Goal: Transaction & Acquisition: Purchase product/service

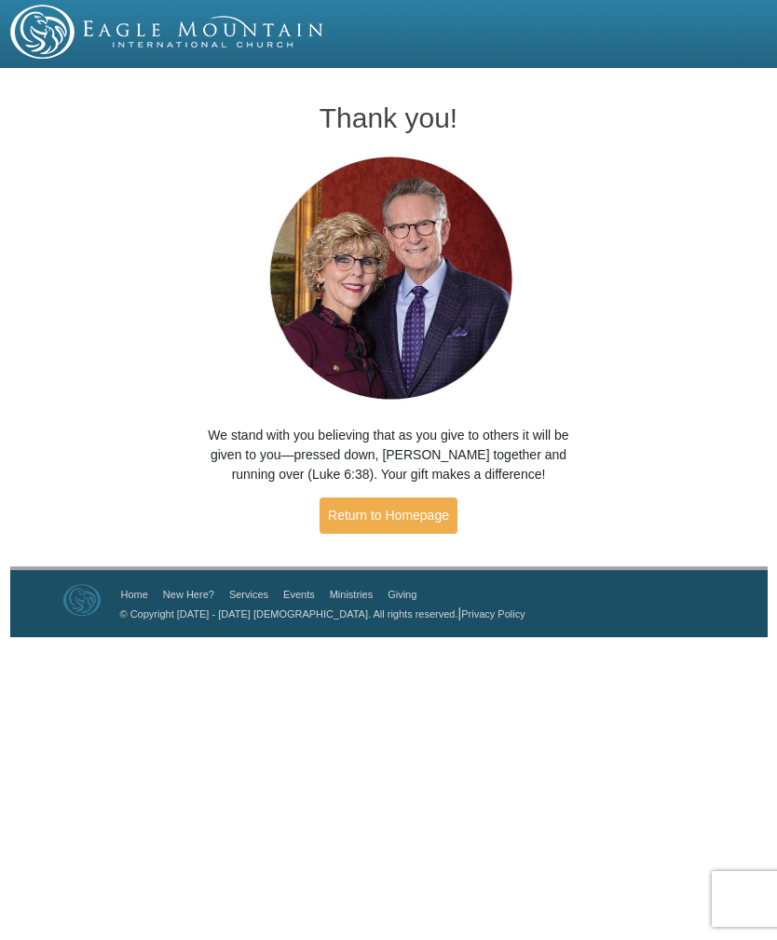
click at [186, 32] on img at bounding box center [167, 32] width 315 height 54
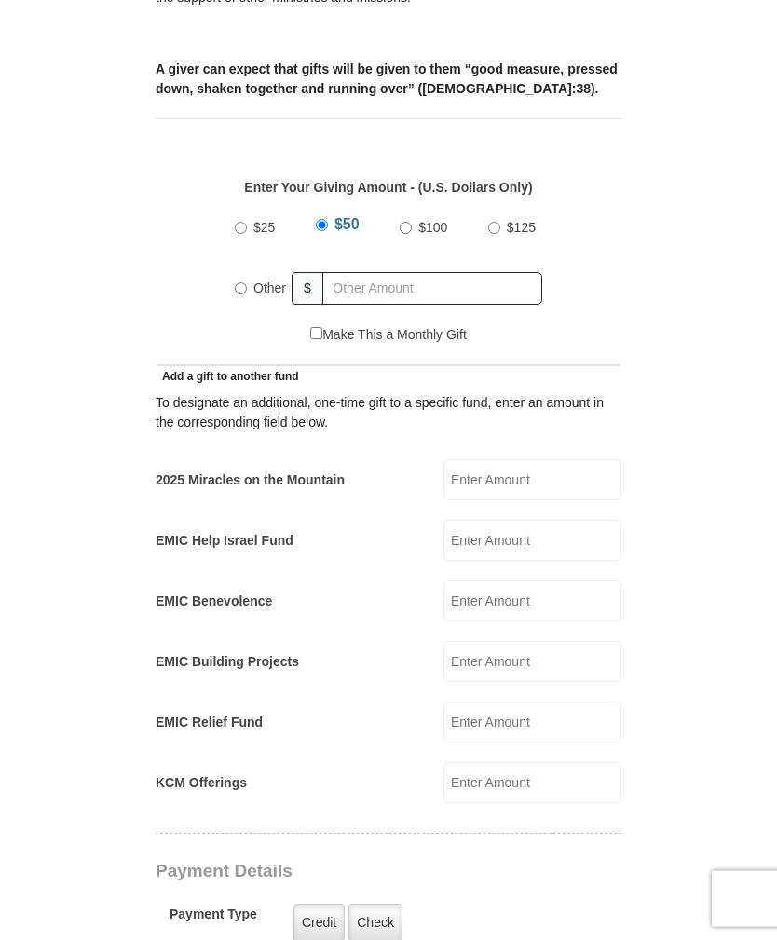
scroll to position [730, 0]
click at [239, 284] on input "Other" at bounding box center [241, 290] width 12 height 12
radio input "true"
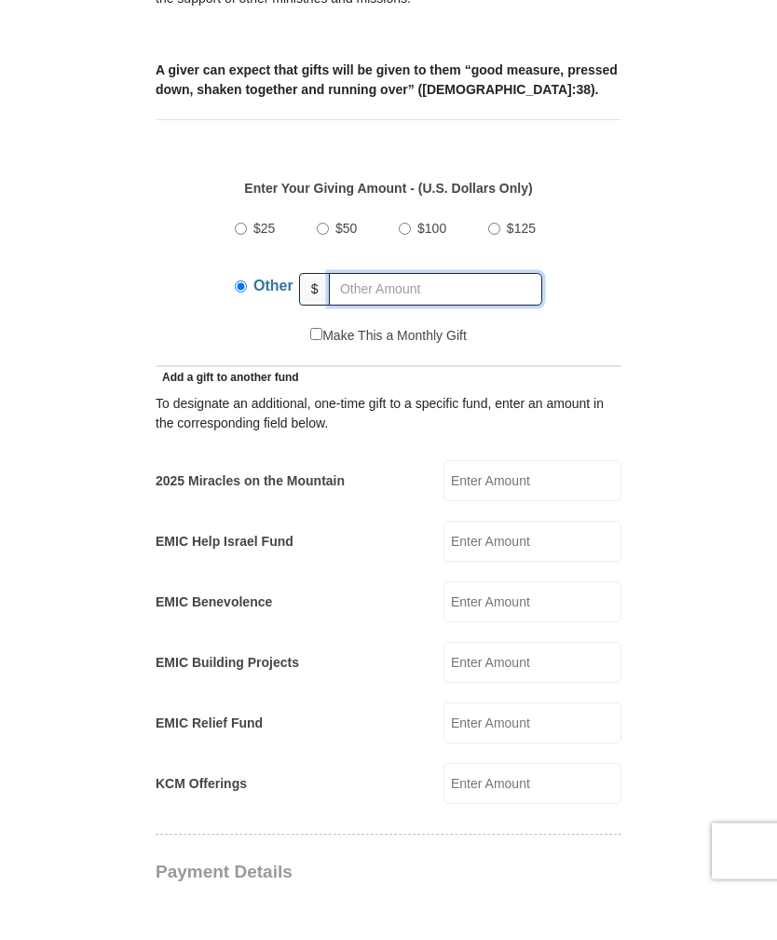
scroll to position [681, 0]
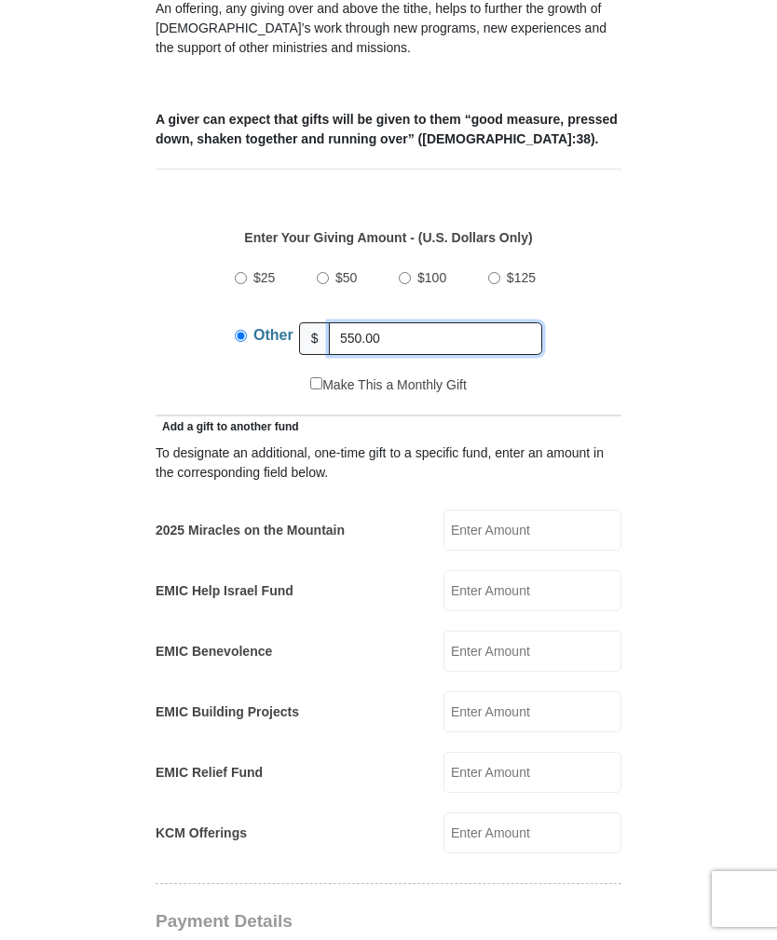
type input "550.00"
click at [505, 510] on input "2025 Miracles on the Mountain" at bounding box center [532, 530] width 178 height 41
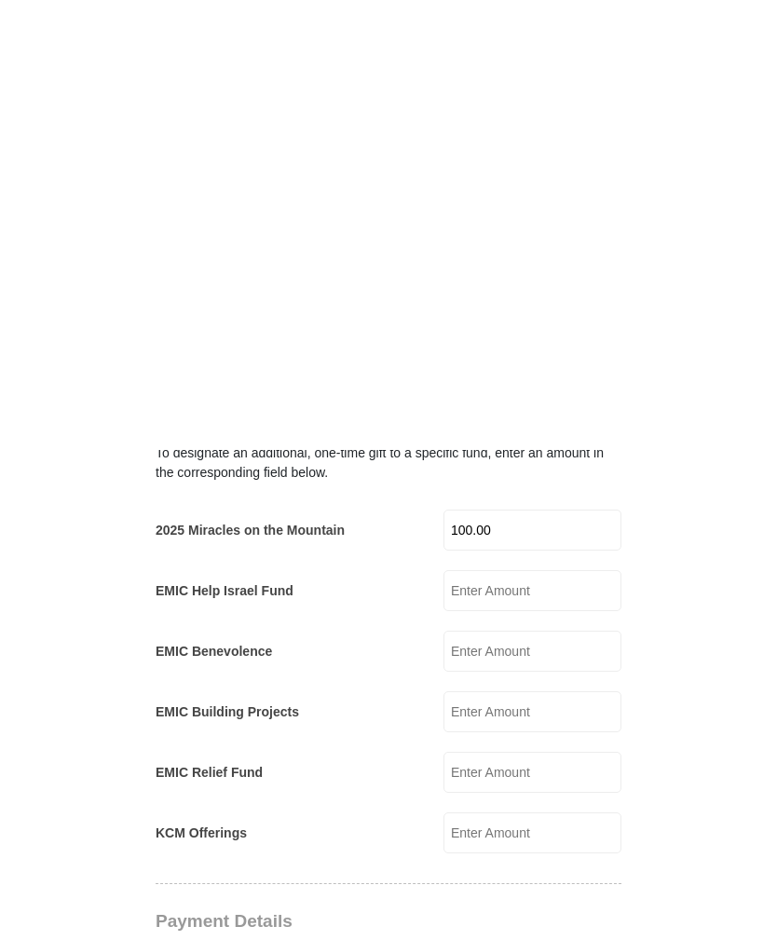
scroll to position [1132, 0]
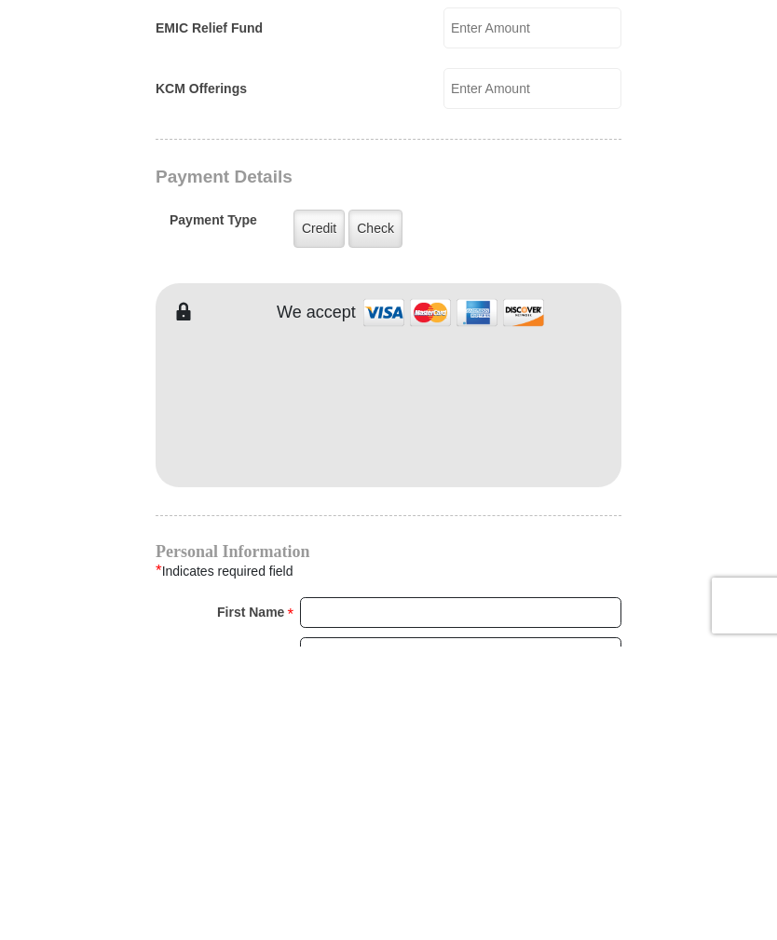
type input "100.00"
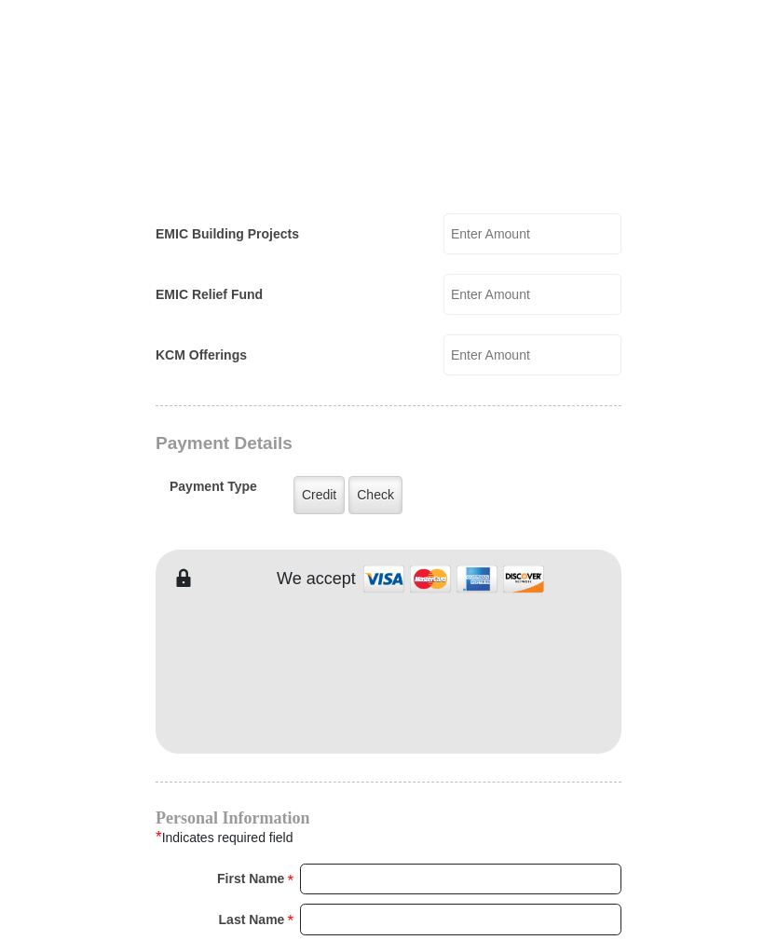
scroll to position [1366, 0]
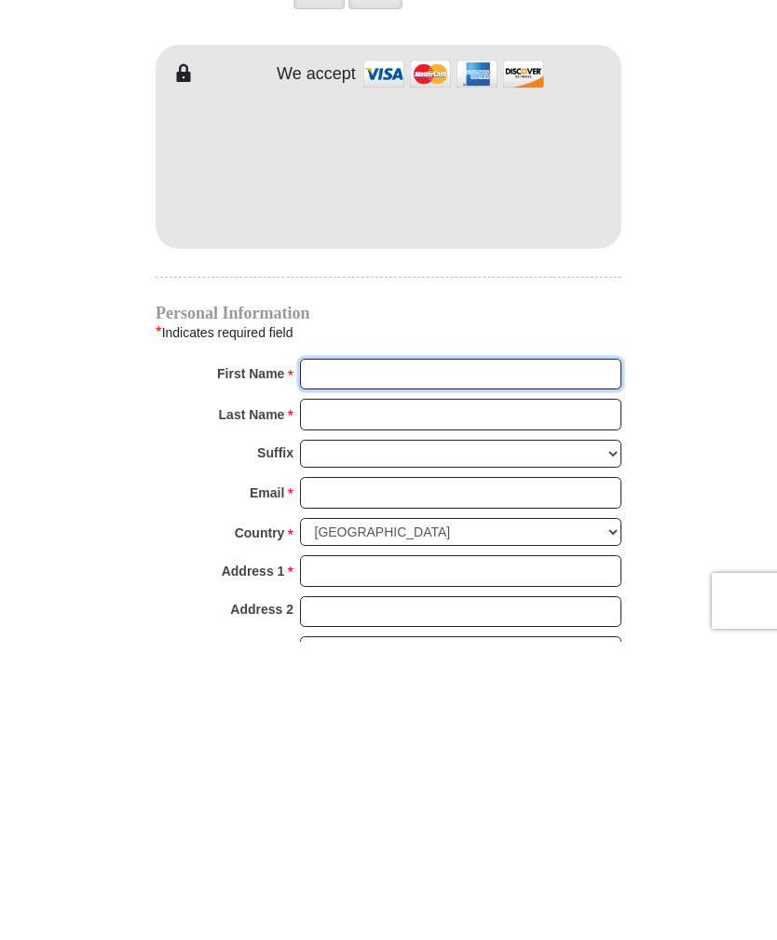
click at [326, 657] on input "First Name *" at bounding box center [460, 673] width 321 height 32
type input "Charla"
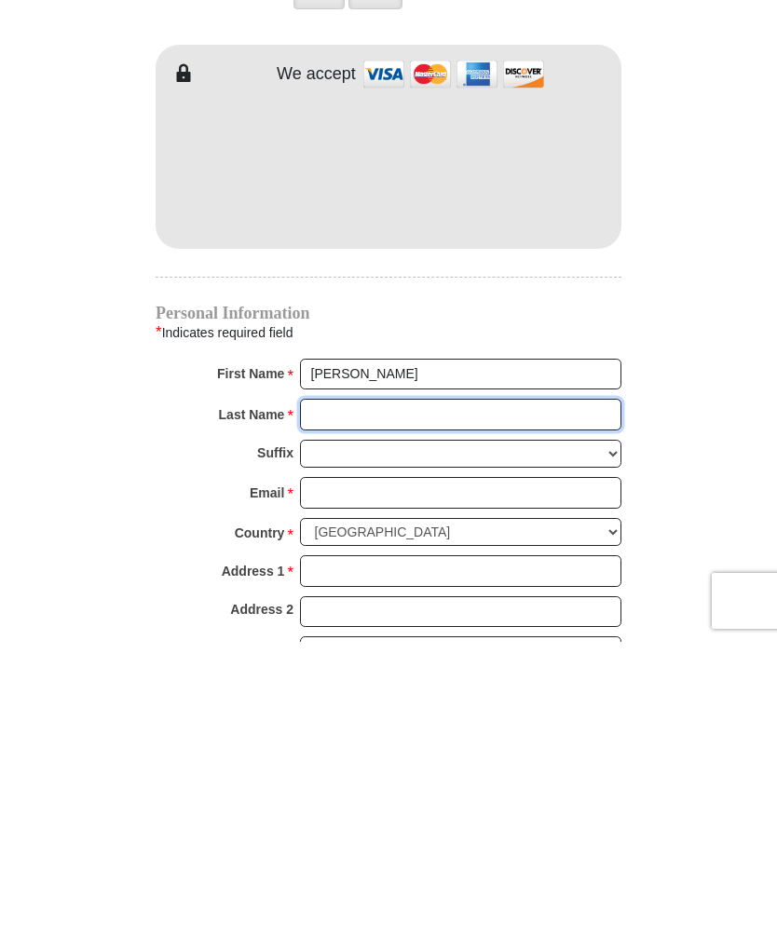
click at [443, 697] on input "Last Name *" at bounding box center [460, 713] width 321 height 32
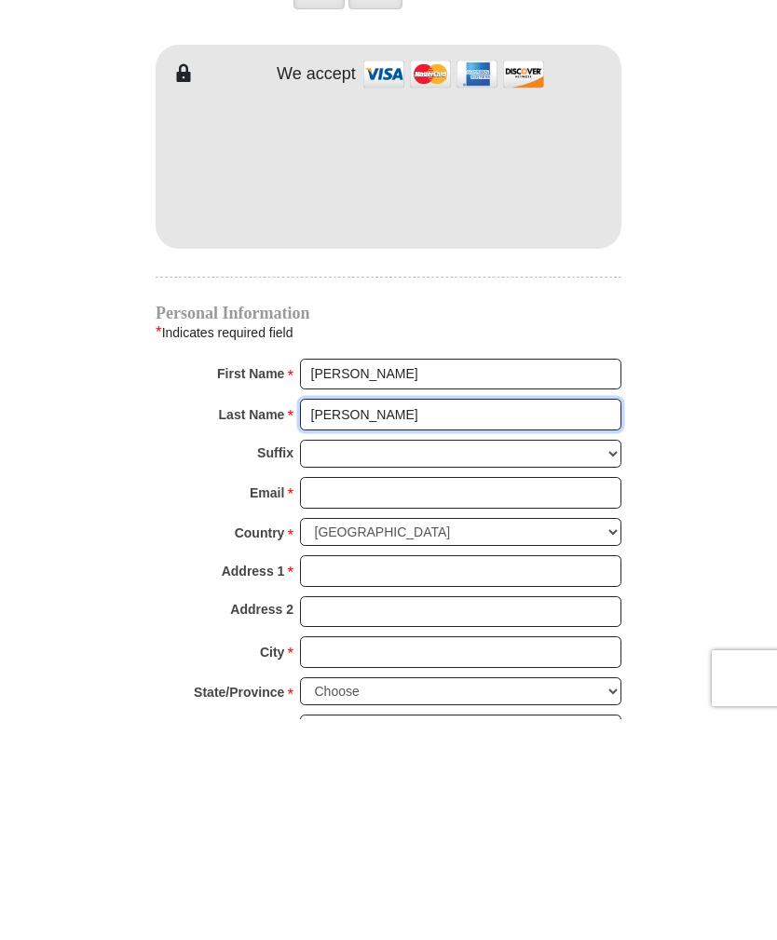
scroll to position [1443, 0]
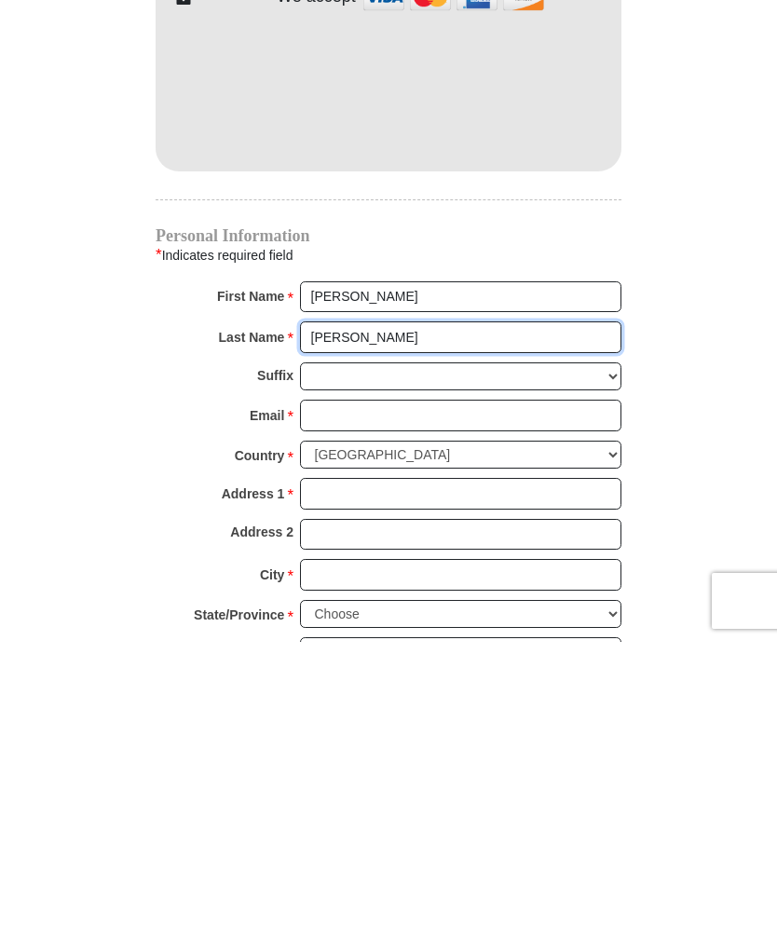
type input "Maxwell"
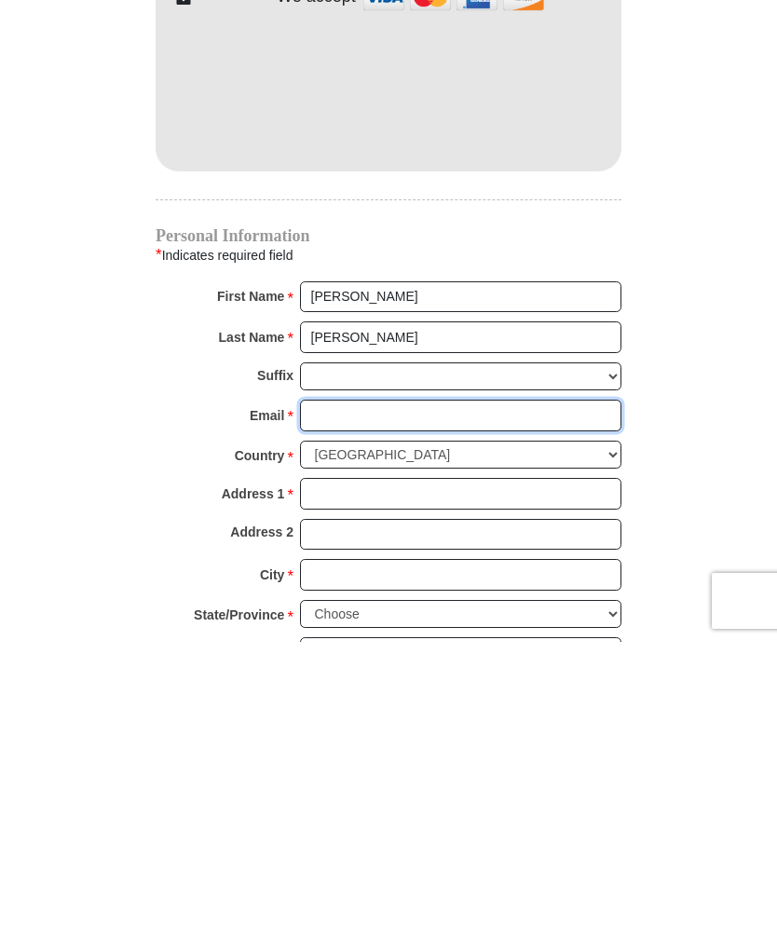
click at [367, 698] on input "Email *" at bounding box center [460, 714] width 321 height 32
type input "charla_maxwell@yahoo.com"
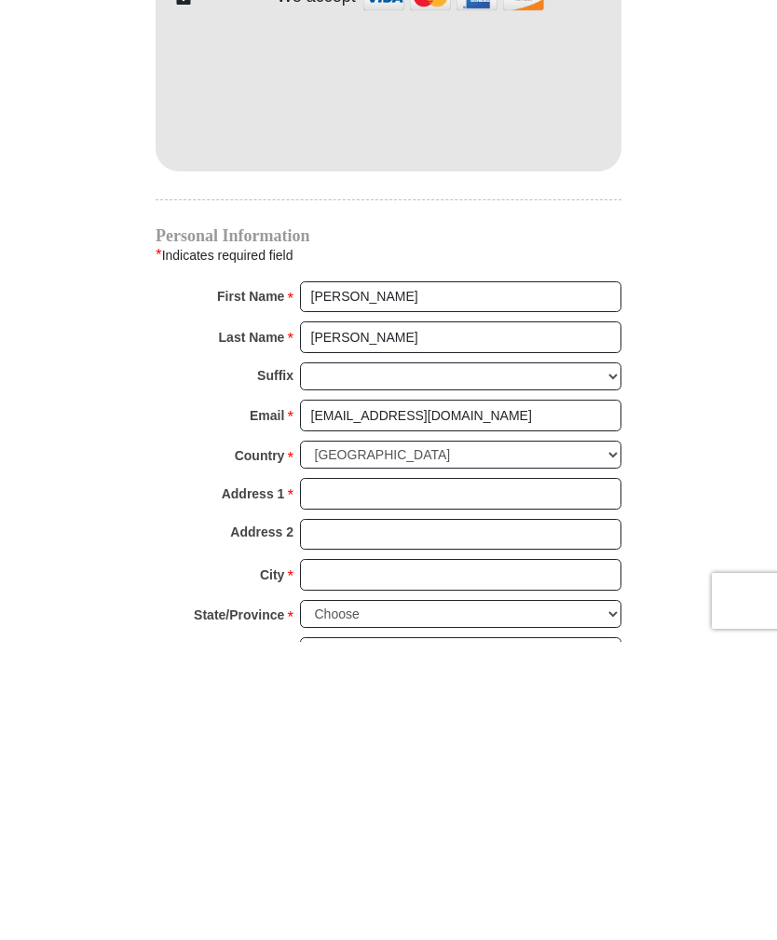
click at [375, 776] on input "Address 1 *" at bounding box center [460, 792] width 321 height 32
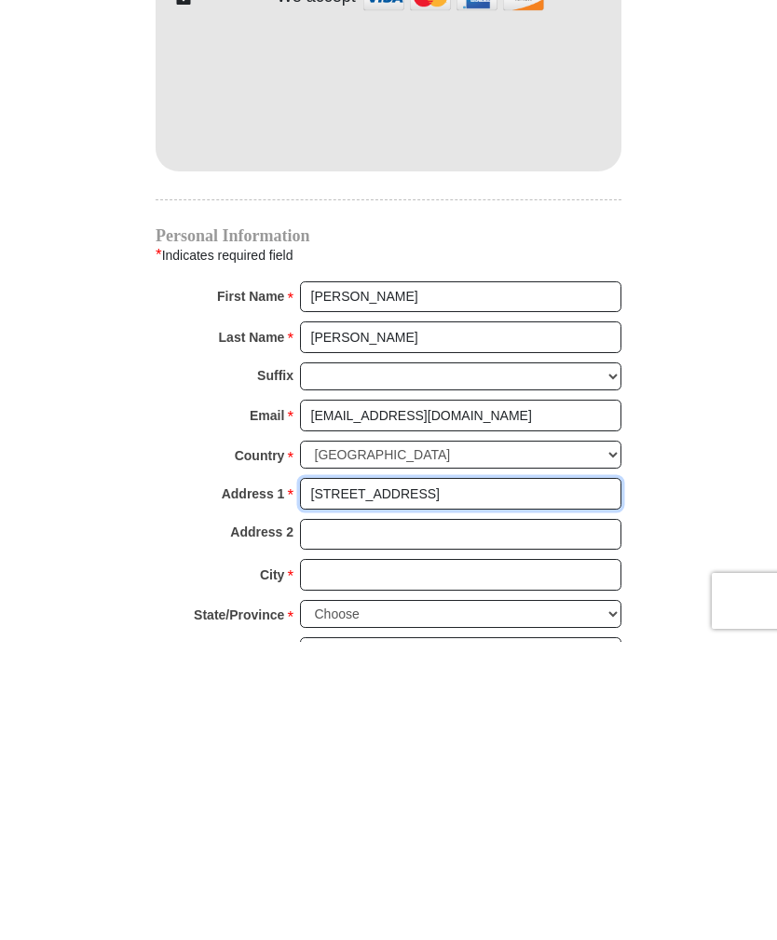
type input "3574 Hood Drive"
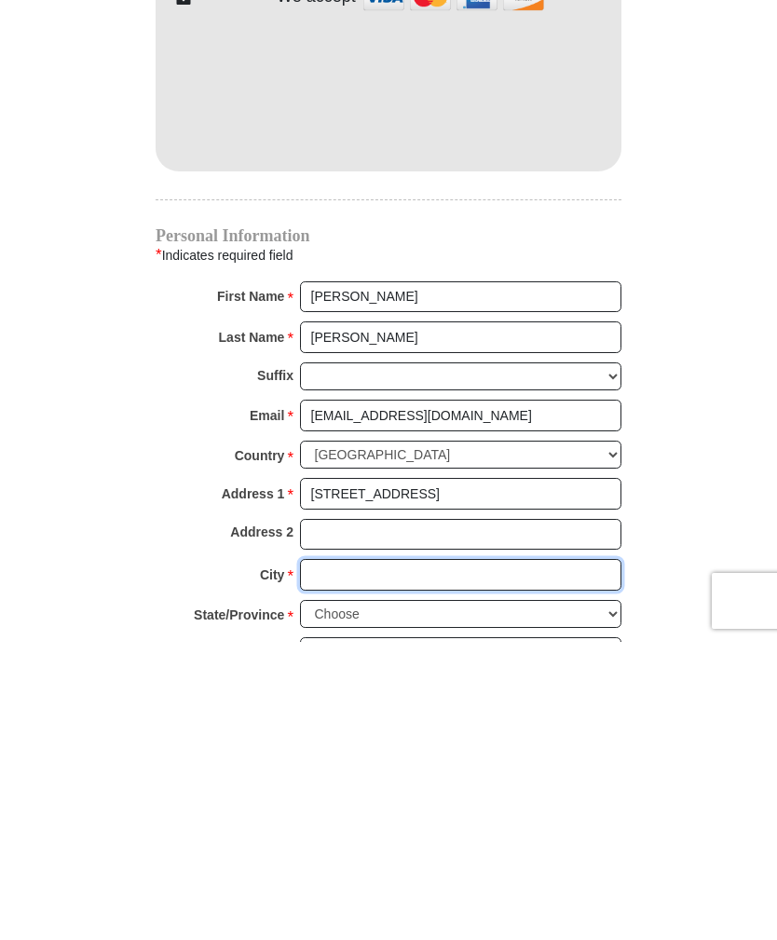
click at [356, 857] on input "City *" at bounding box center [460, 873] width 321 height 32
type input "Southside"
click at [592, 898] on select "Choose Alabama Alaska American Samoa Arizona Arkansas Armed Forces Americas Arm…" at bounding box center [460, 912] width 321 height 29
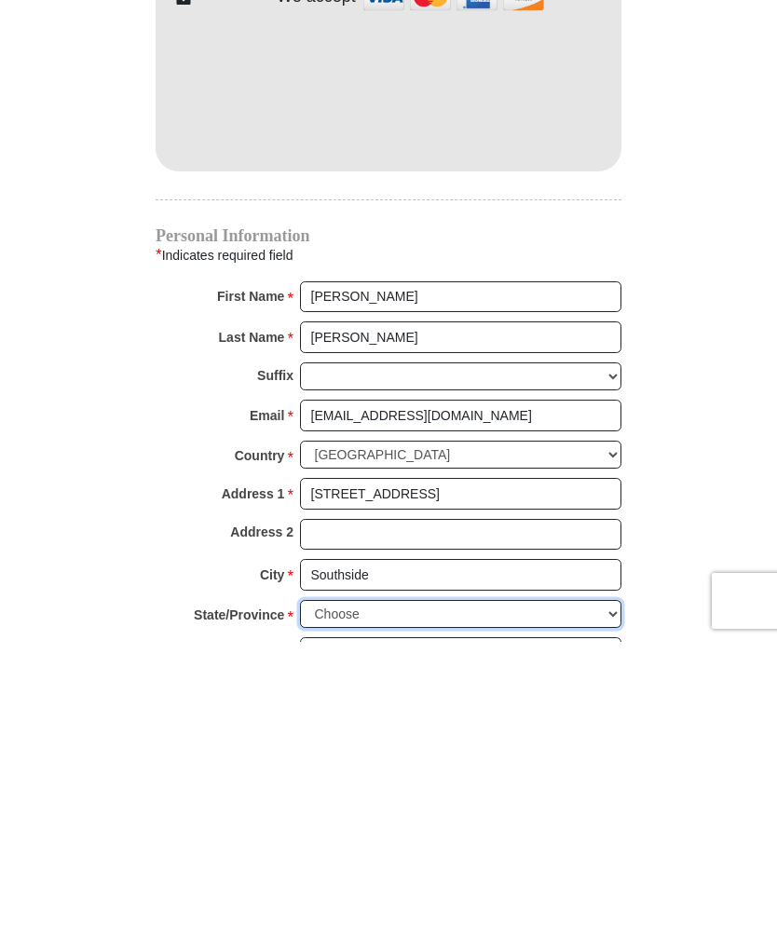
scroll to position [1742, 0]
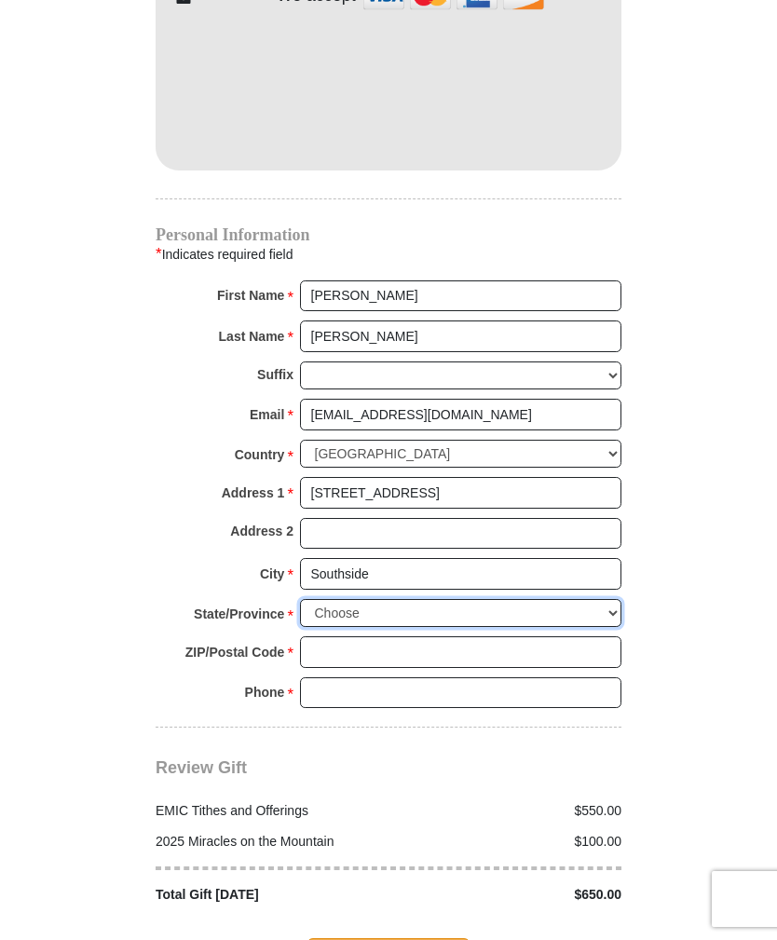
select select "AL"
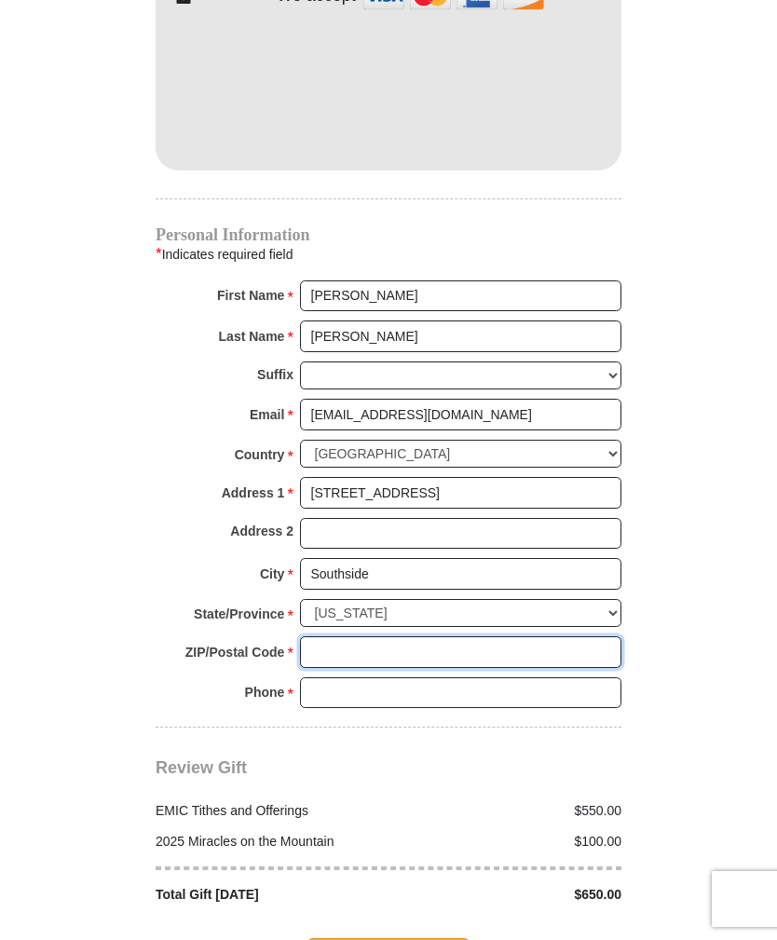
click at [321, 636] on input "ZIP/Postal Code *" at bounding box center [460, 652] width 321 height 32
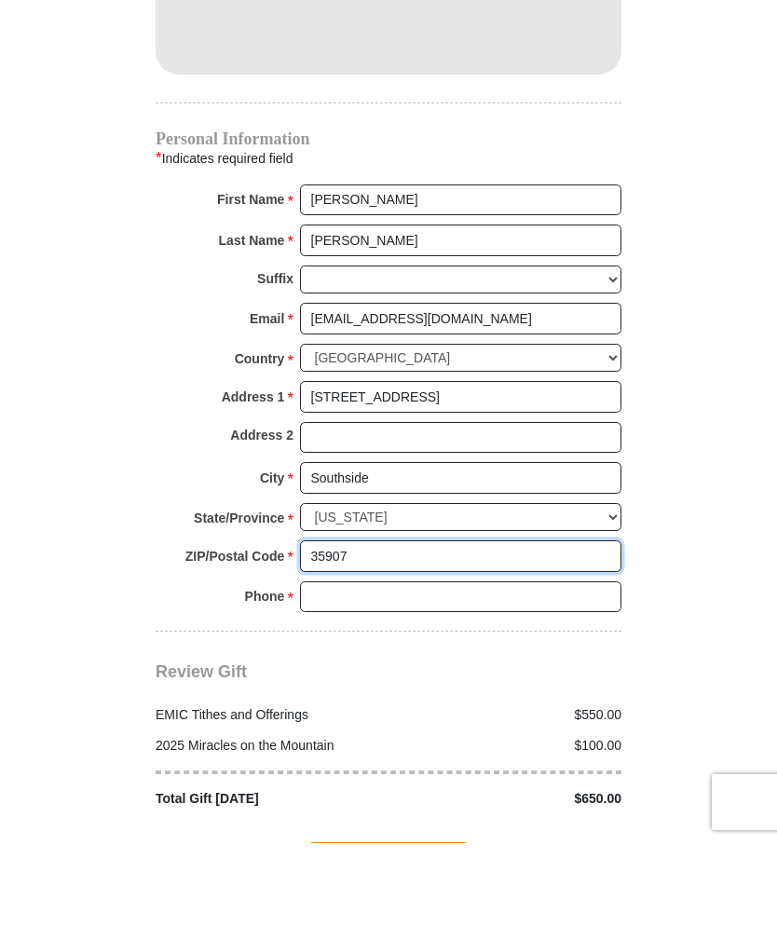
type input "35907"
click at [318, 678] on input "Phone * *" at bounding box center [460, 694] width 321 height 32
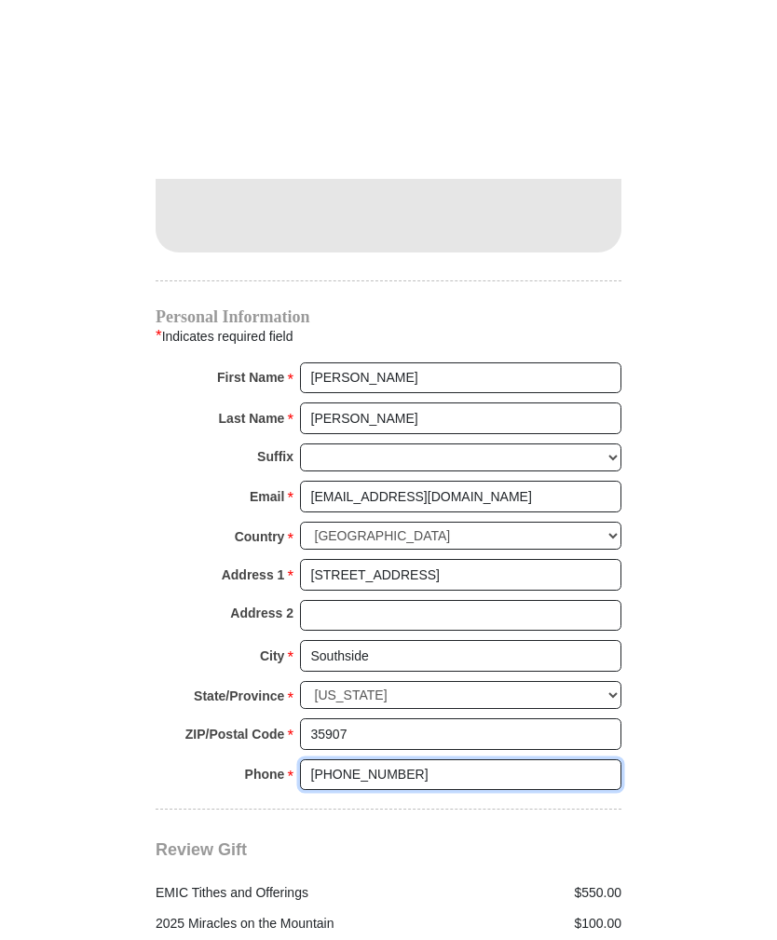
scroll to position [1842, 0]
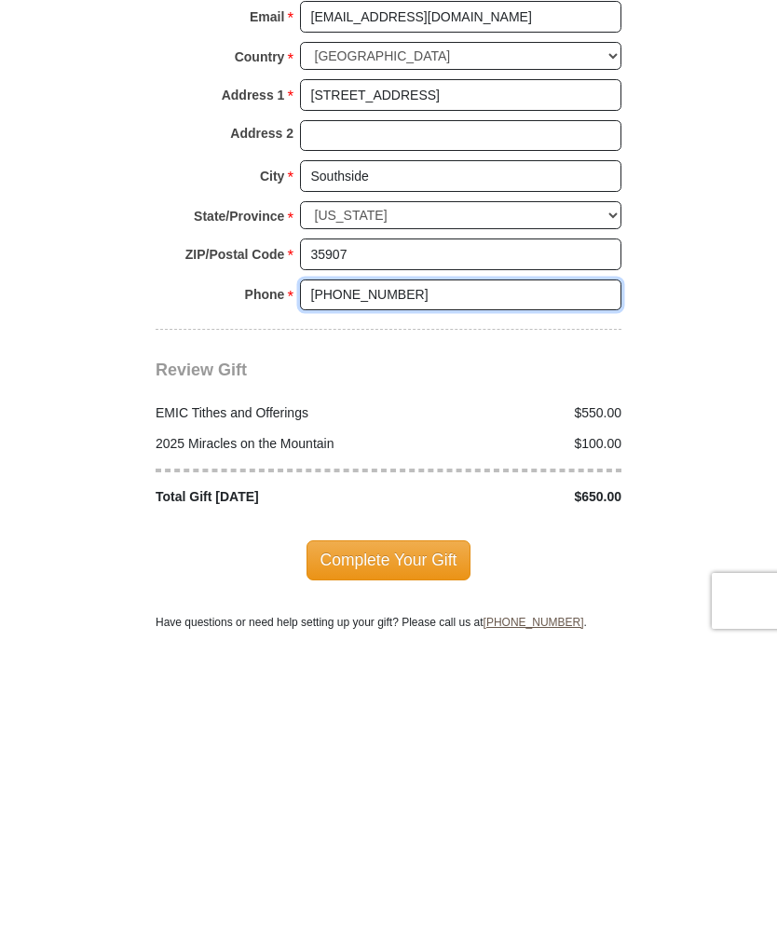
type input "256-399-6136"
click at [458, 839] on span "Complete Your Gift" at bounding box center [389, 858] width 165 height 39
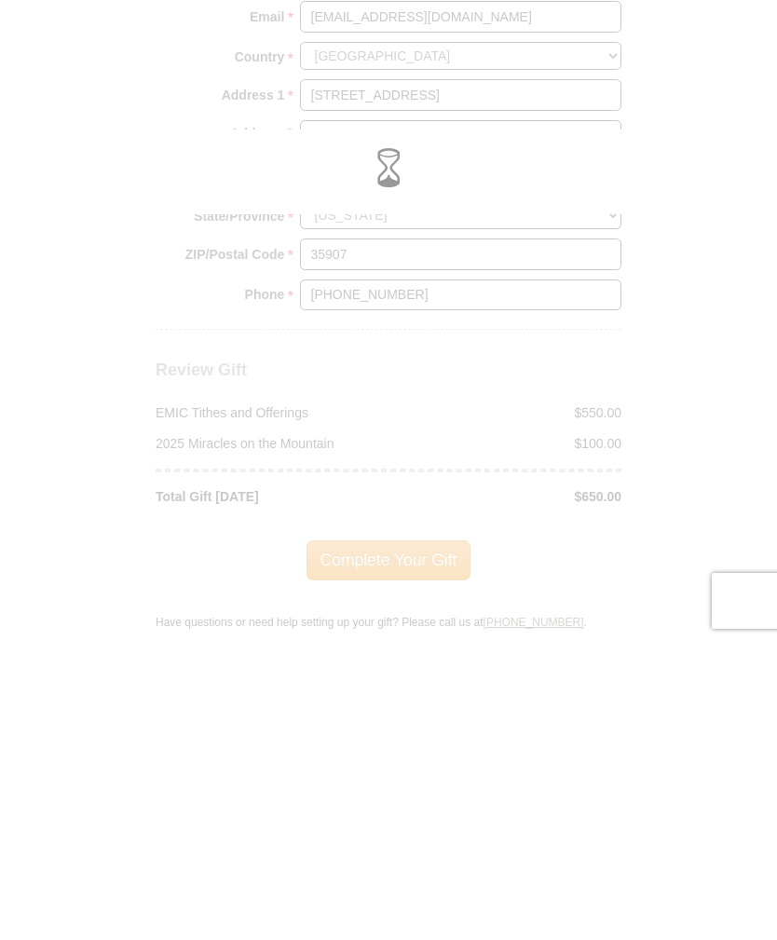
scroll to position [2140, 0]
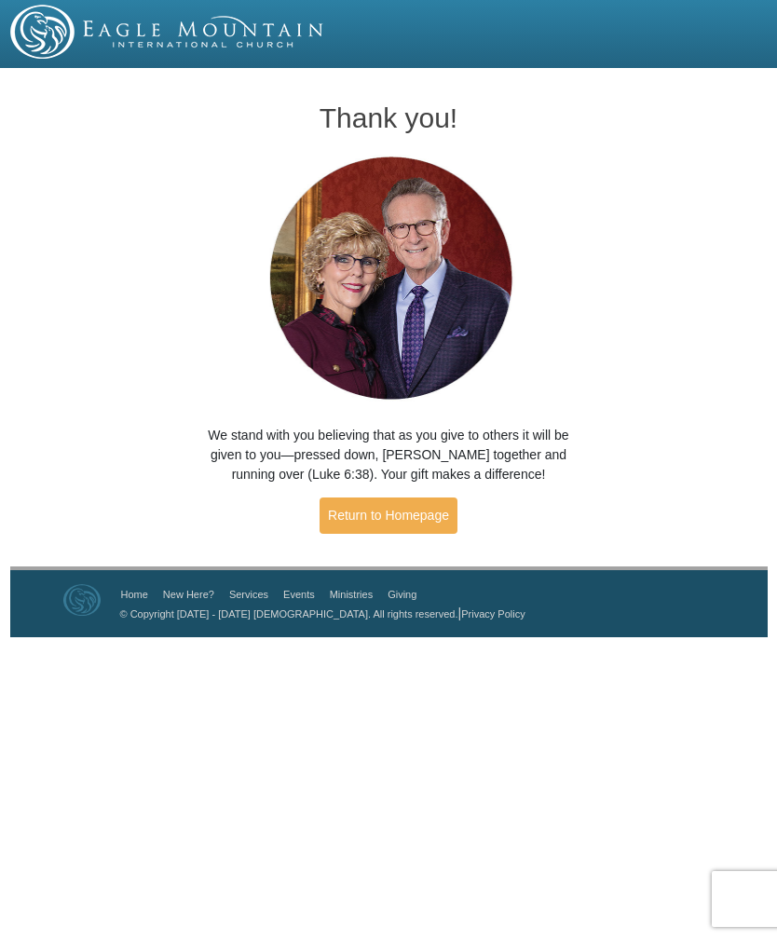
click at [220, 22] on img at bounding box center [167, 32] width 315 height 54
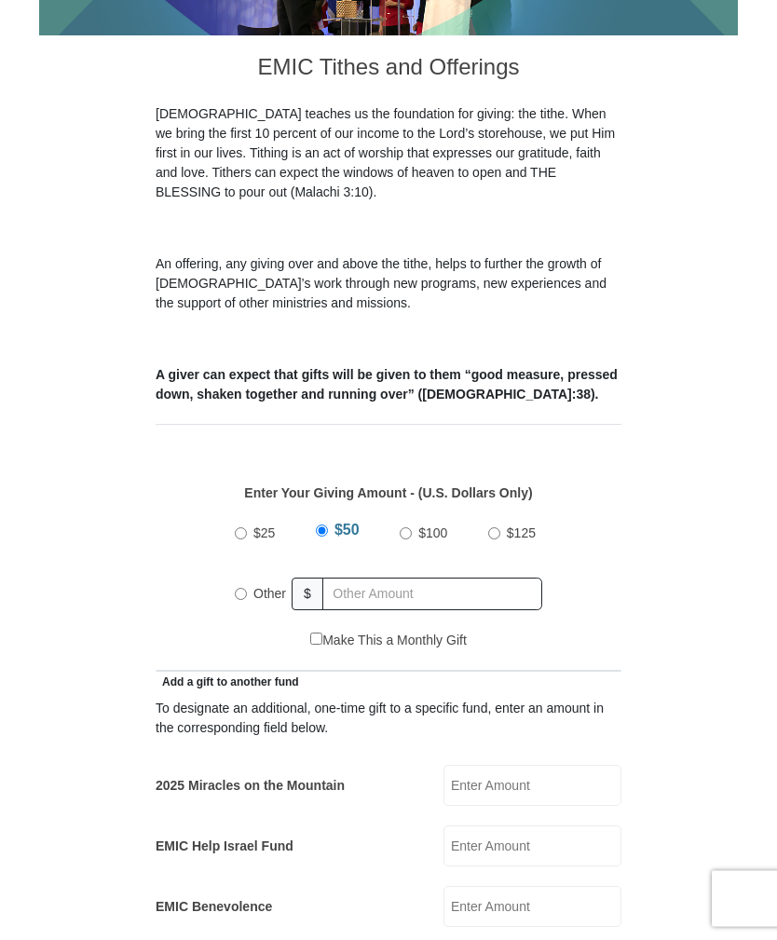
scroll to position [426, 0]
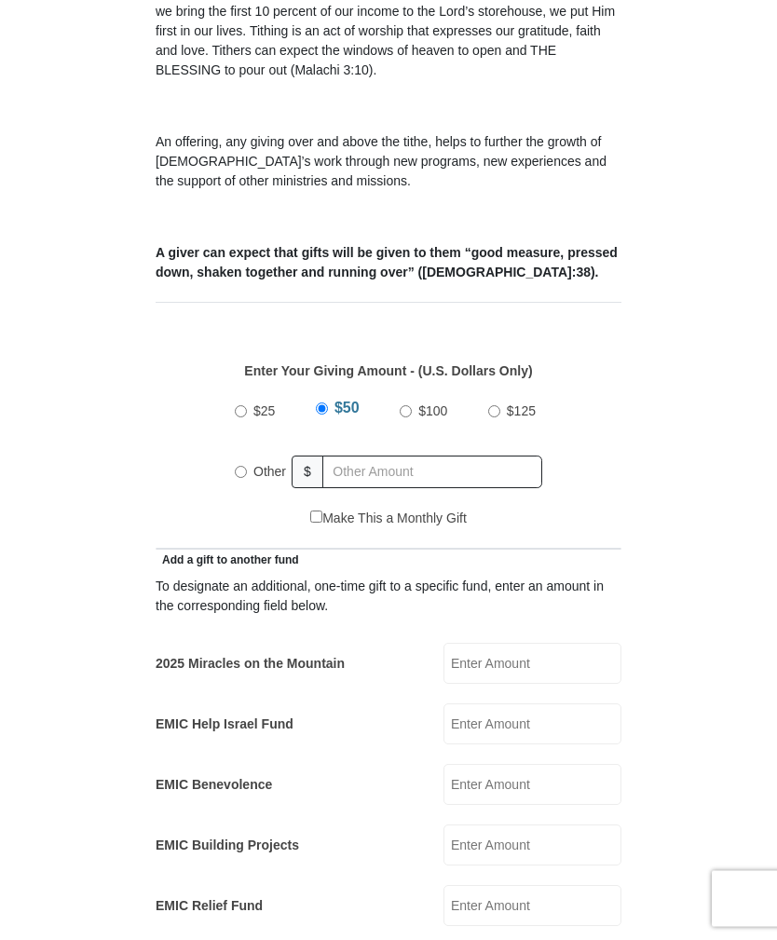
click at [240, 467] on input "Other" at bounding box center [241, 473] width 12 height 12
radio input "true"
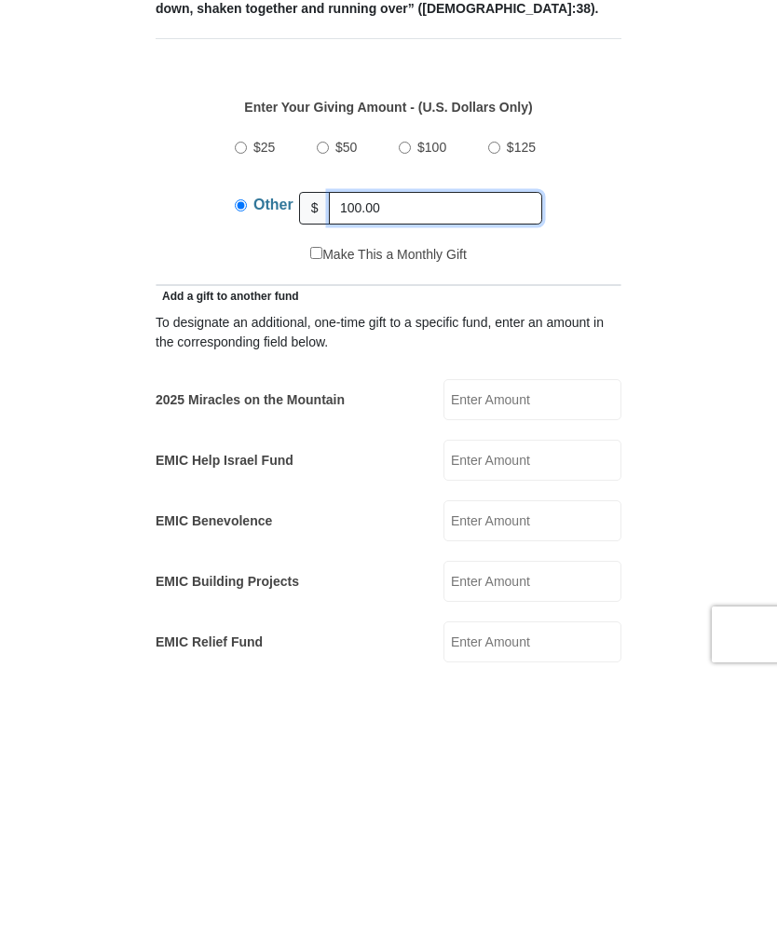
type input "100.00"
click at [519, 704] on input "EMIC Help Israel Fund" at bounding box center [532, 724] width 178 height 41
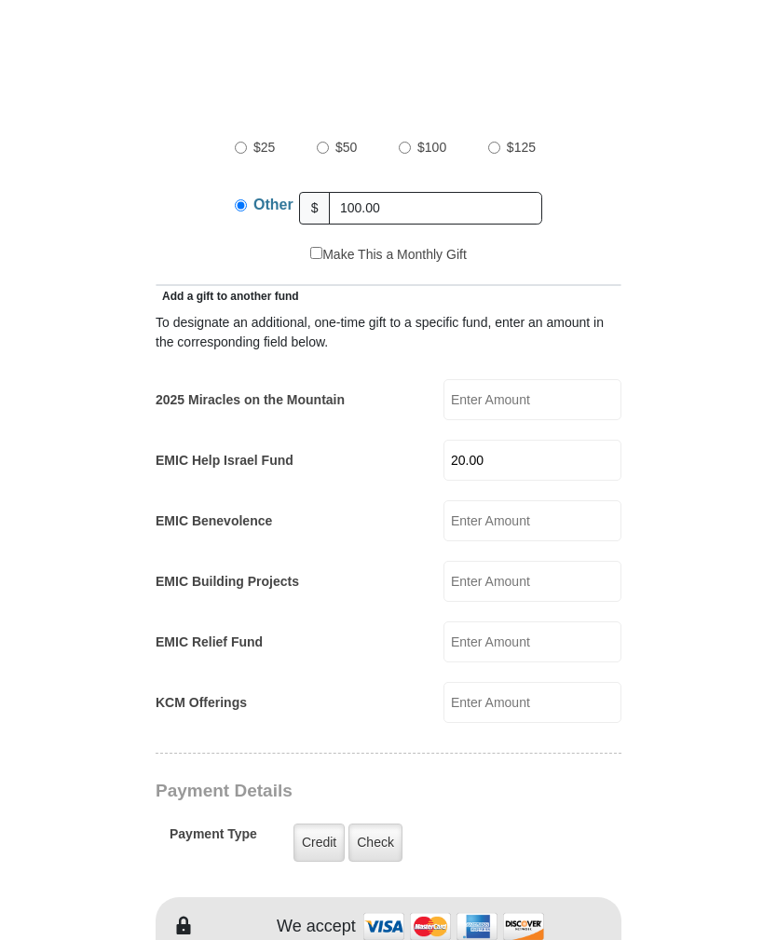
scroll to position [930, 0]
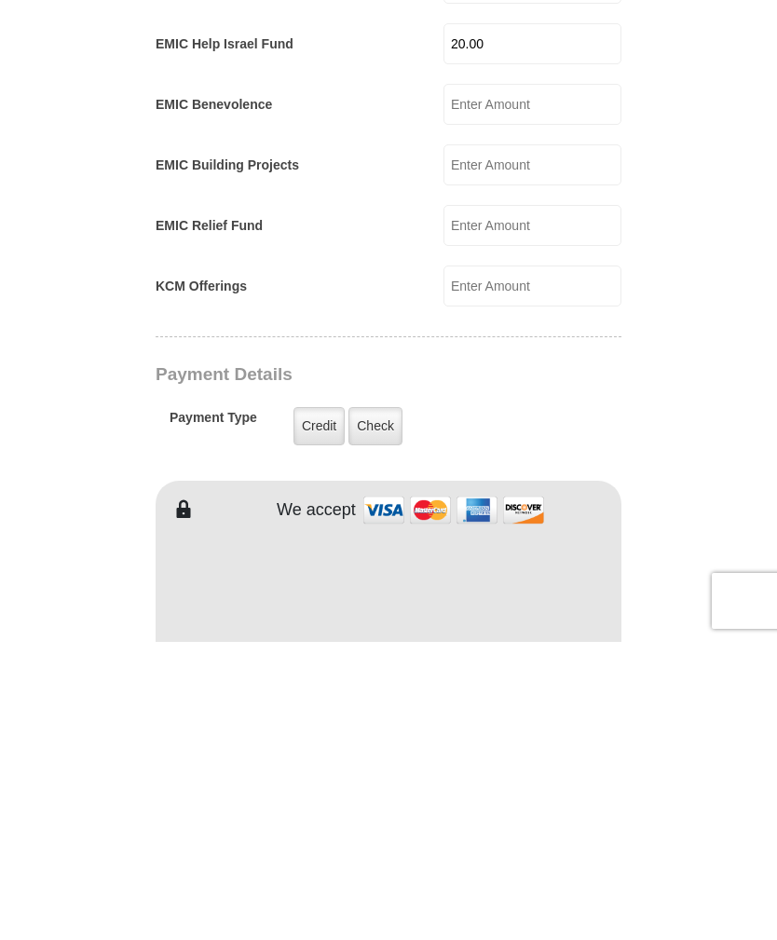
type input "20.00"
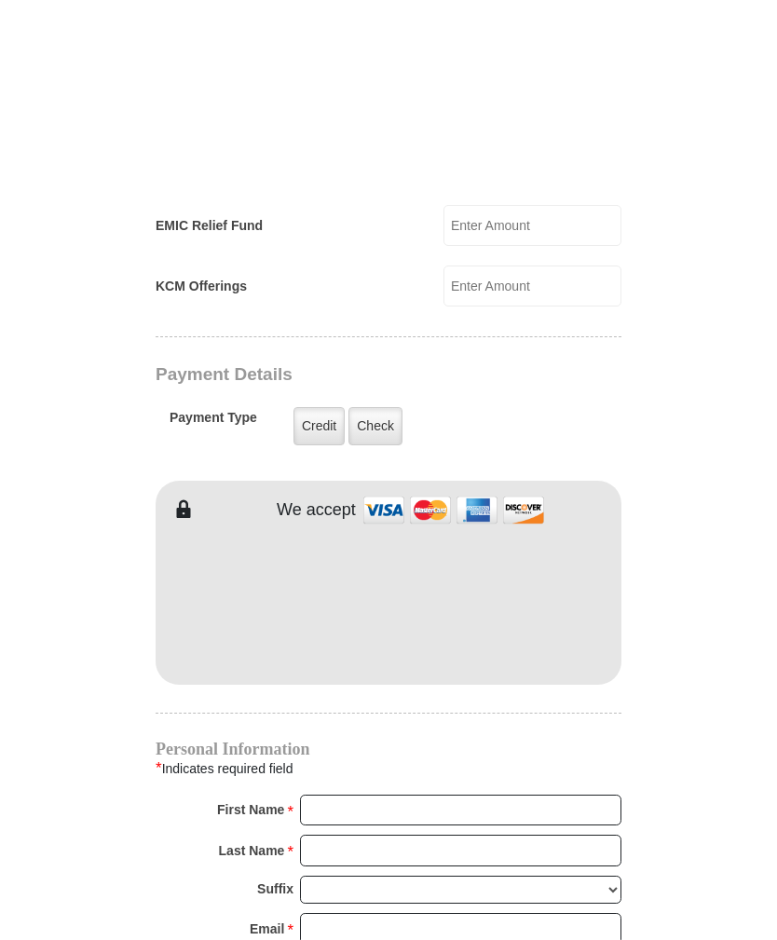
scroll to position [1430, 0]
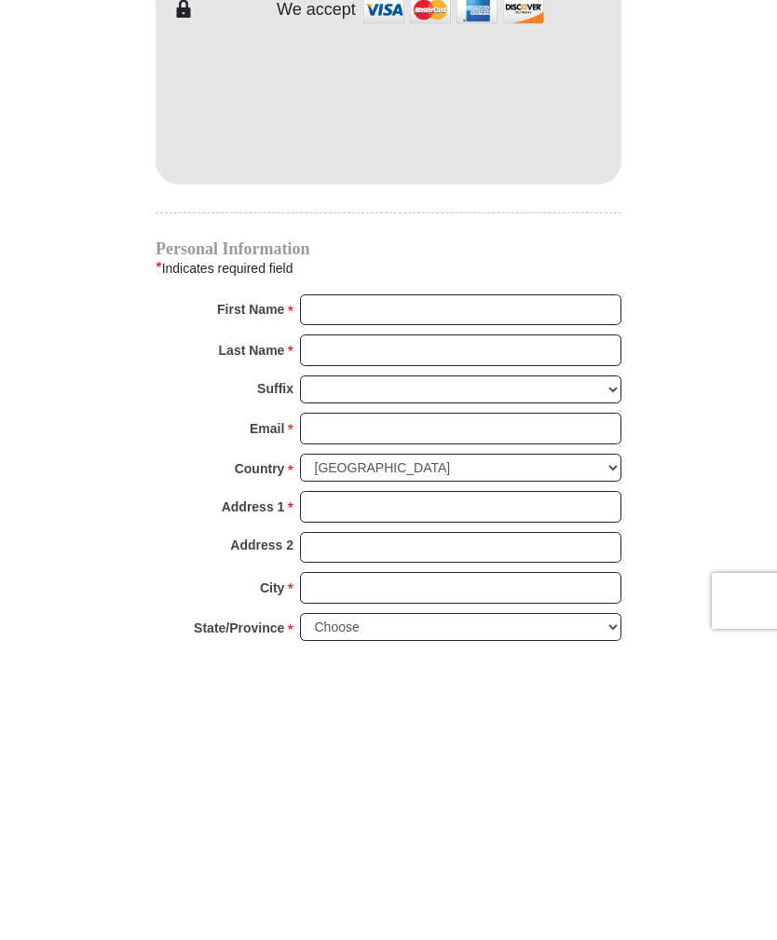
click at [337, 593] on input "First Name *" at bounding box center [460, 609] width 321 height 32
type input "Charla"
click at [427, 633] on input "Last Name *" at bounding box center [460, 649] width 321 height 32
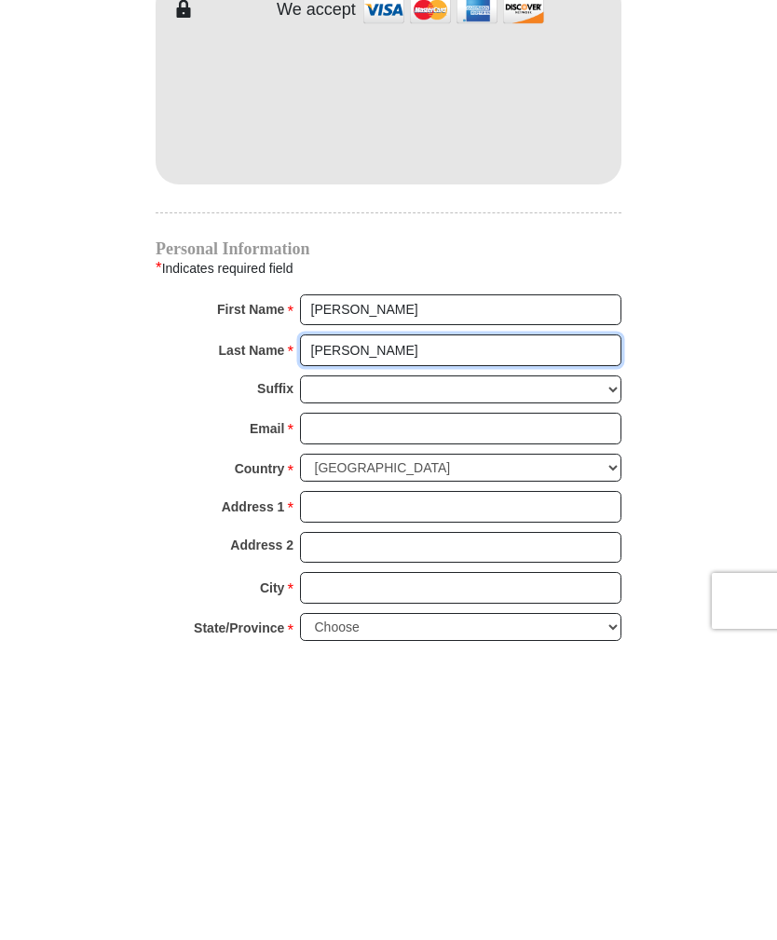
type input "Maxwell"
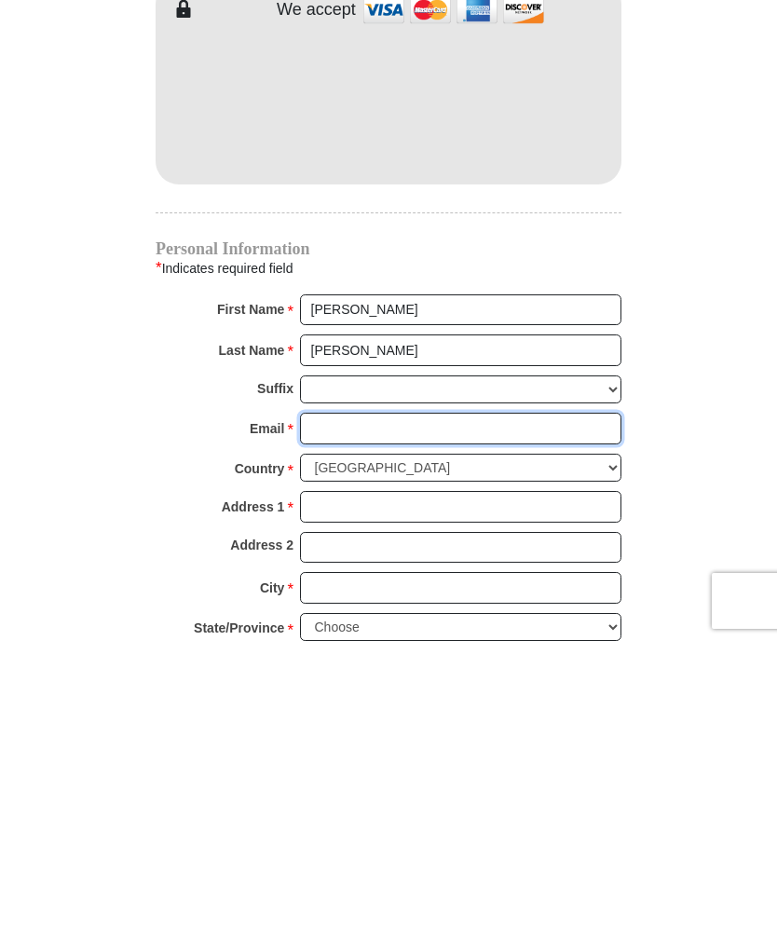
click at [356, 711] on input "Email *" at bounding box center [460, 727] width 321 height 32
type input "charla_maxwell@yahoo.com"
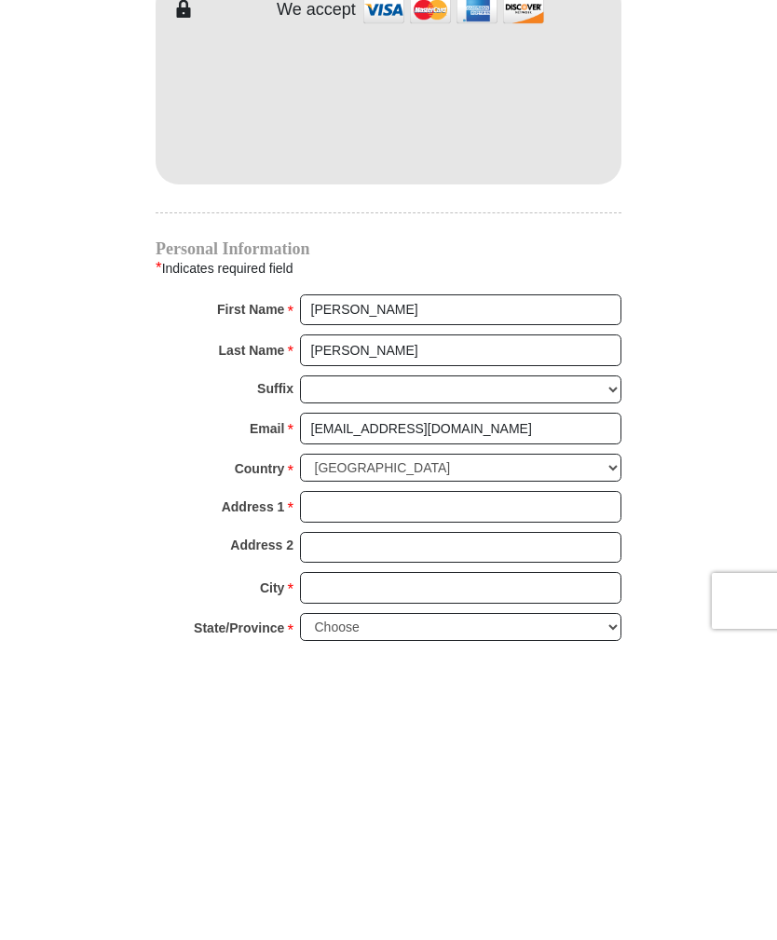
click at [496, 789] on input "Address 1 *" at bounding box center [460, 805] width 321 height 32
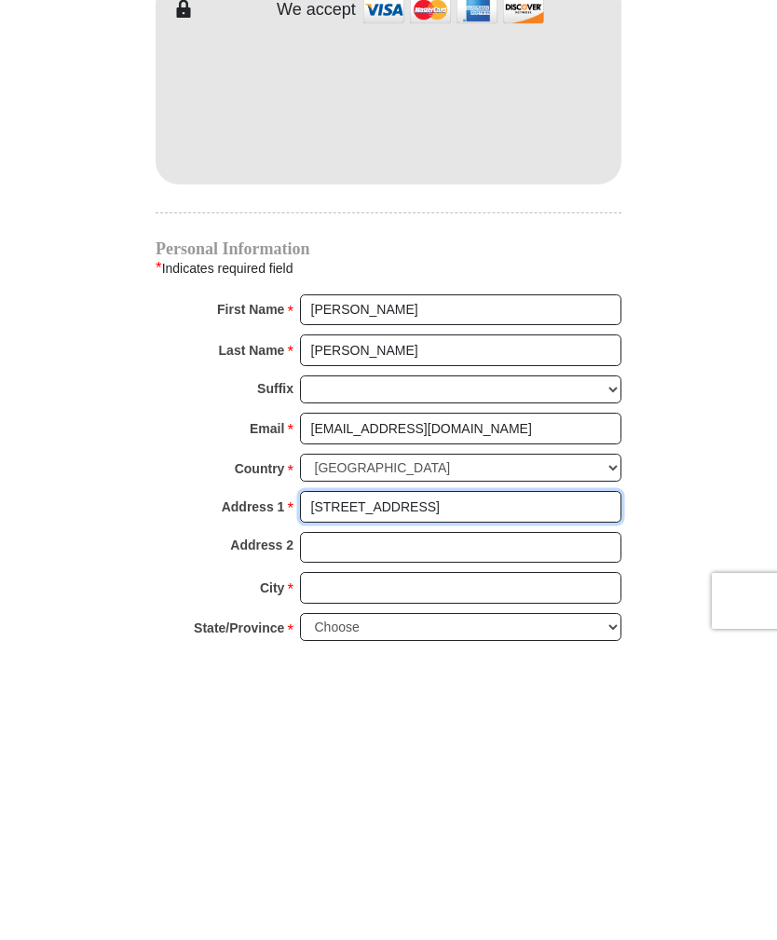
type input "3574 Hiod Drive"
click at [403, 870] on input "City *" at bounding box center [460, 886] width 321 height 32
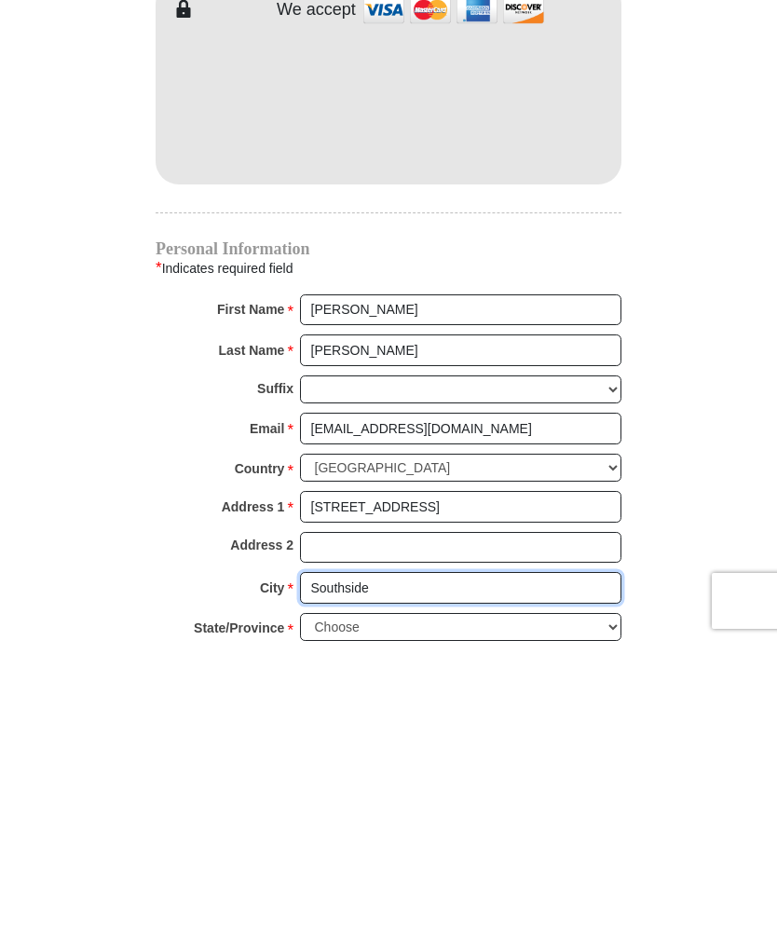
type input "Southside"
click at [601, 911] on select "Choose Alabama Alaska American Samoa Arizona Arkansas Armed Forces Americas Arm…" at bounding box center [460, 925] width 321 height 29
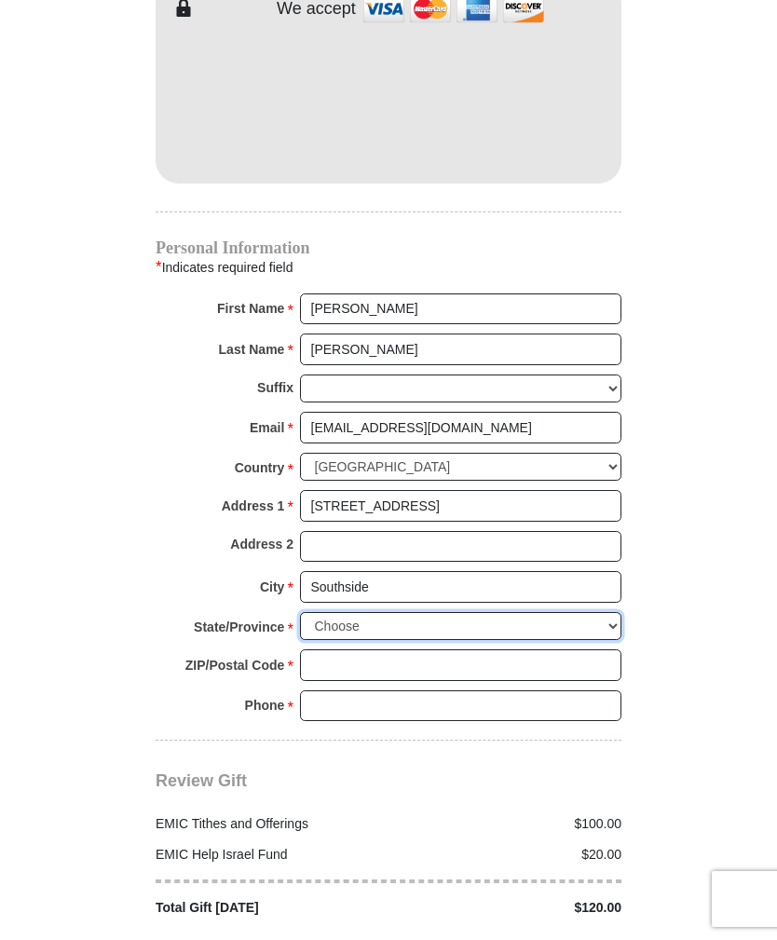
select select "AL"
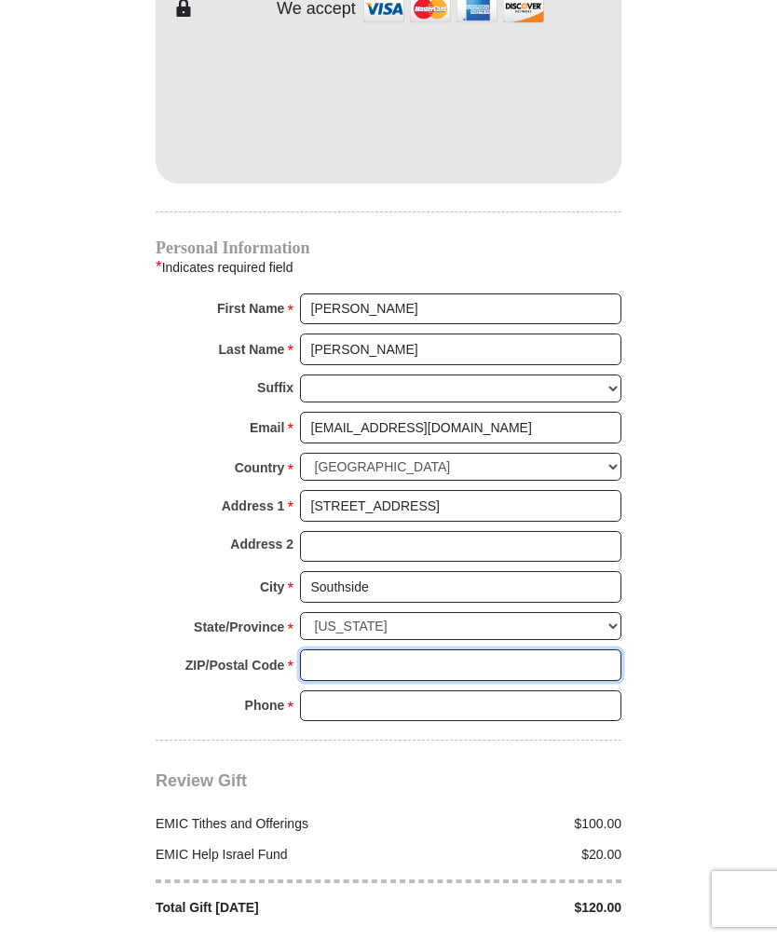
click at [388, 649] on input "ZIP/Postal Code *" at bounding box center [460, 665] width 321 height 32
type input "35907"
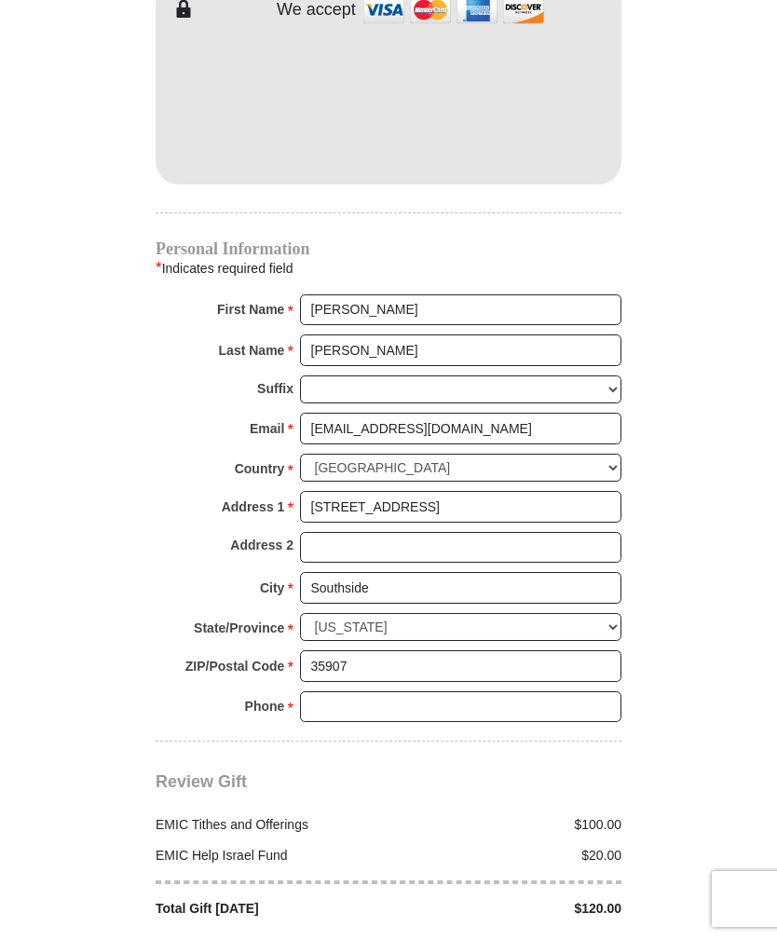
click at [457, 691] on input "Phone * *" at bounding box center [460, 707] width 321 height 32
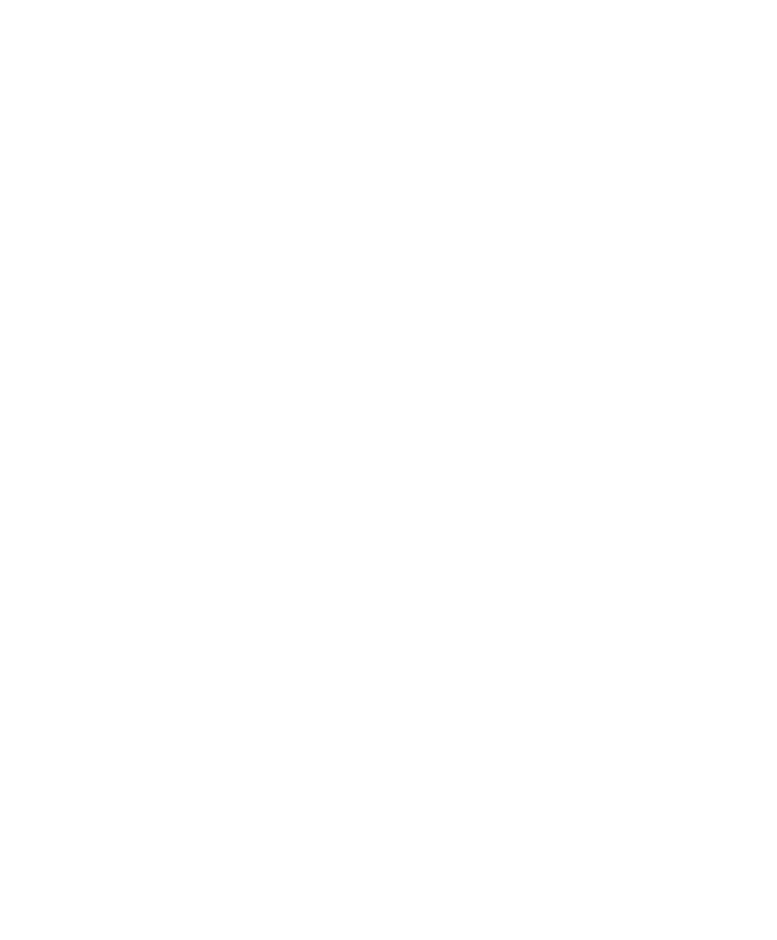
scroll to position [920, 0]
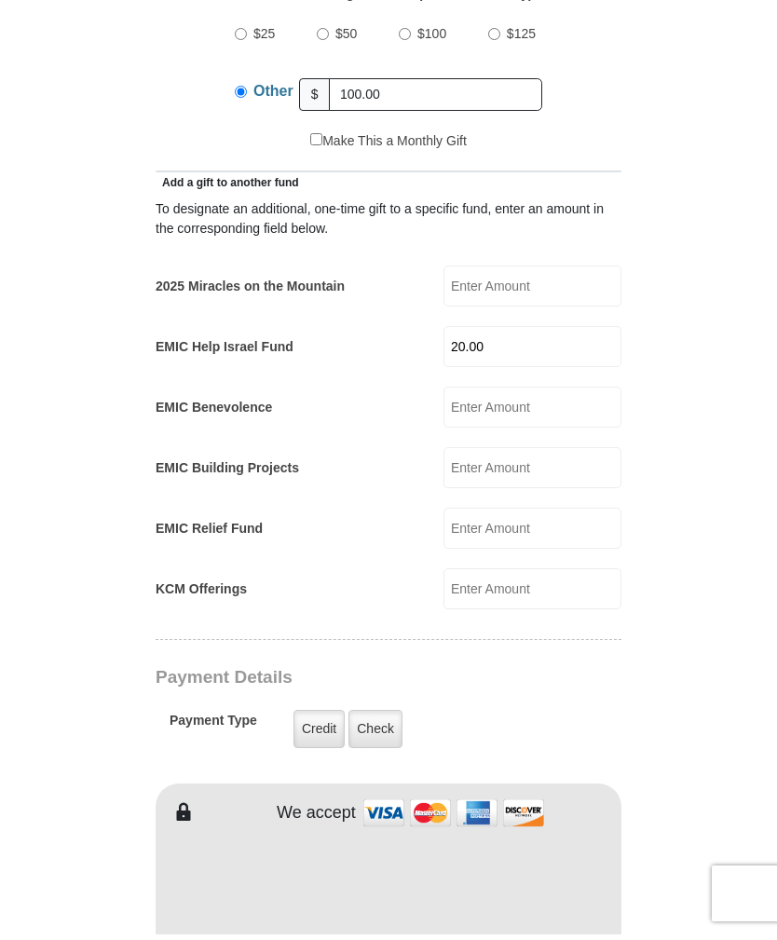
type input "256-399-6136"
click at [520, 271] on input "2025 Miracles on the Mountain" at bounding box center [532, 291] width 178 height 41
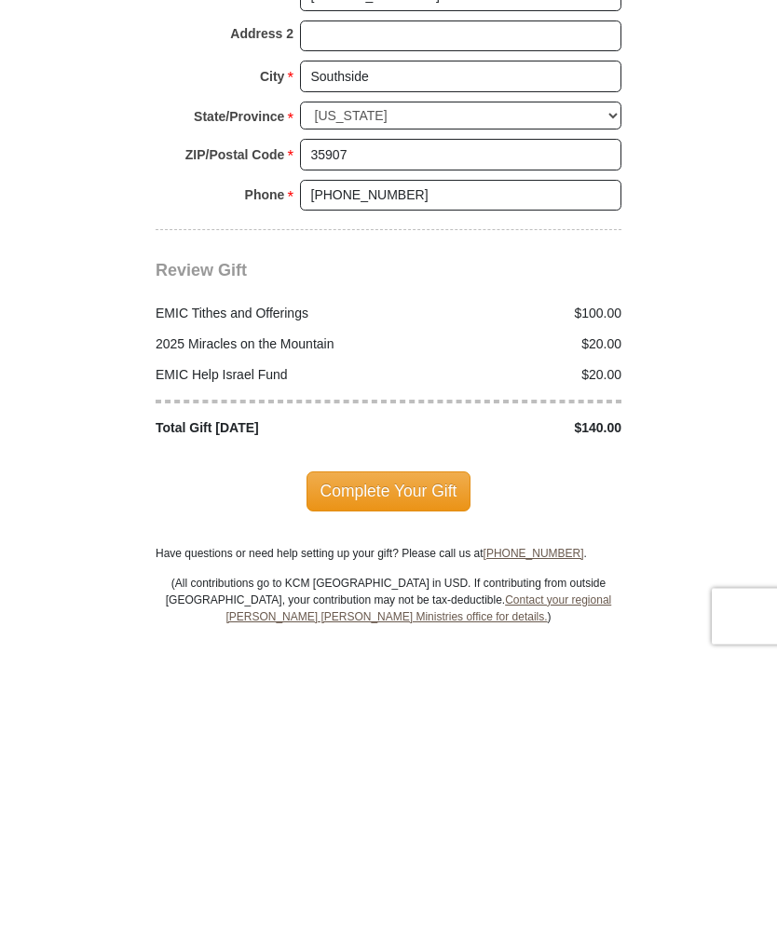
scroll to position [1964, 0]
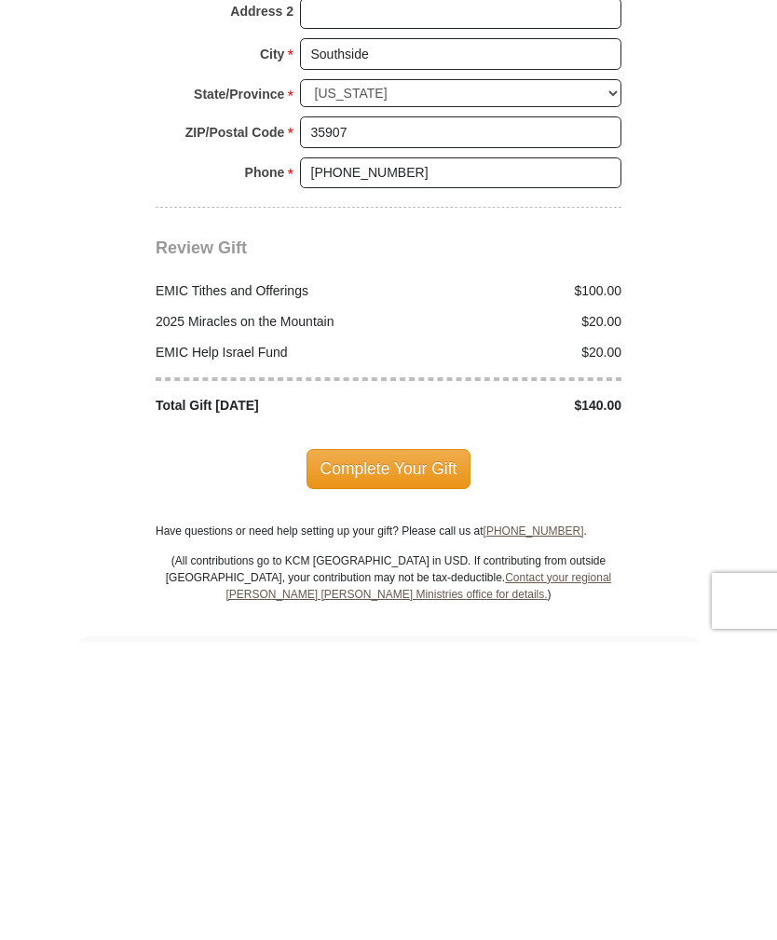
type input "20.00"
click at [422, 747] on span "Complete Your Gift" at bounding box center [389, 766] width 165 height 39
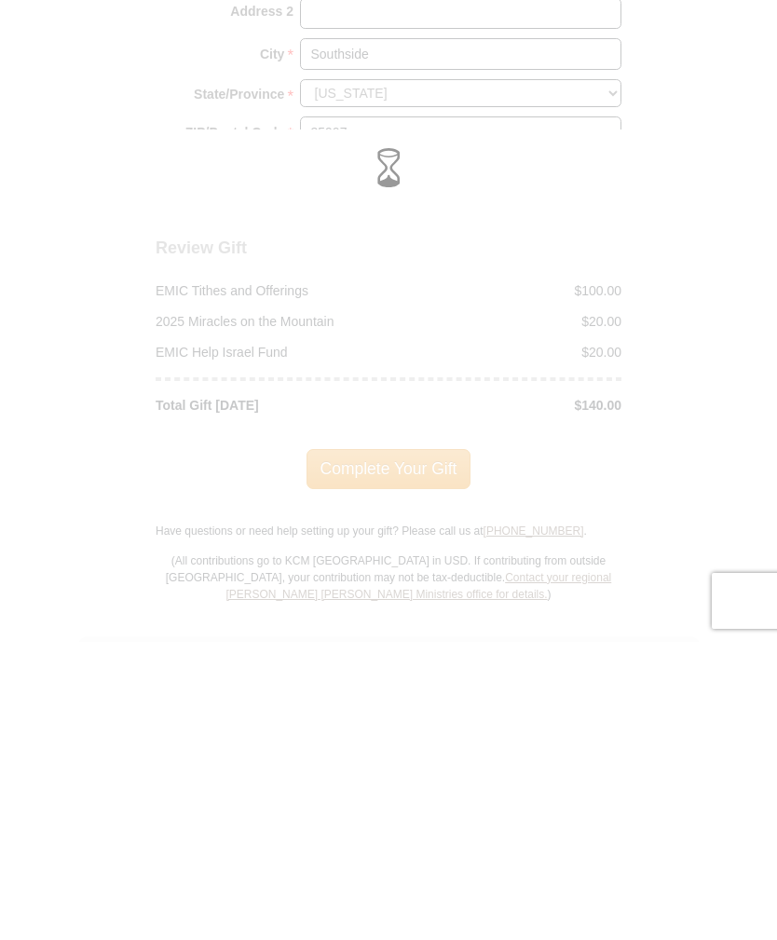
scroll to position [2262, 0]
